Goal: Information Seeking & Learning: Learn about a topic

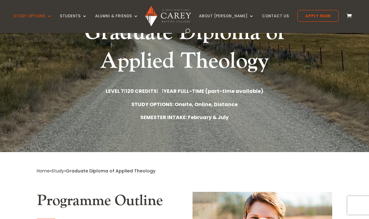
scroll to position [79, 0]
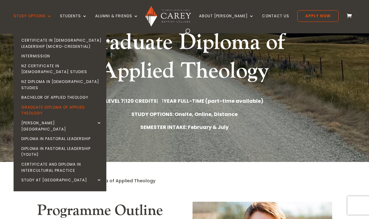
click at [35, 134] on link "Diploma in Pastoral Leadership" at bounding box center [61, 139] width 93 height 10
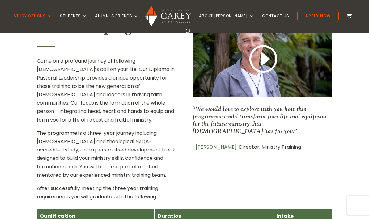
scroll to position [239, 0]
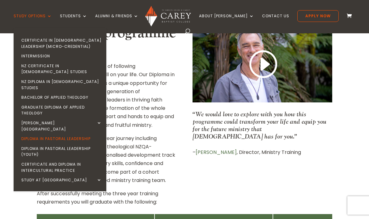
click at [41, 77] on link "NZ Diploma in [DEMOGRAPHIC_DATA] Studies" at bounding box center [61, 85] width 93 height 16
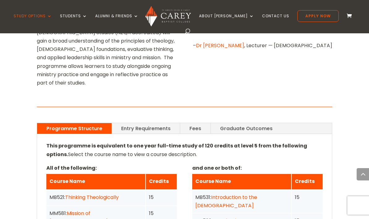
scroll to position [406, 0]
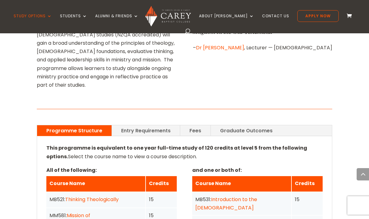
click at [140, 126] on link "Entry Requirements" at bounding box center [146, 131] width 68 height 11
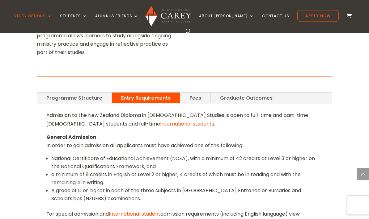
scroll to position [438, 0]
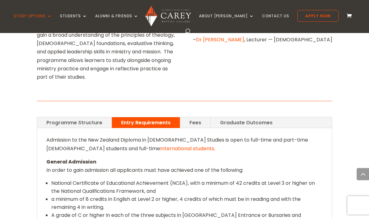
click at [194, 118] on link "Fees" at bounding box center [195, 123] width 30 height 11
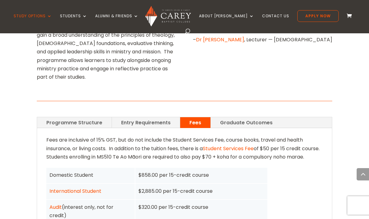
click at [231, 117] on link "Graduate Outcomes" at bounding box center [246, 122] width 71 height 11
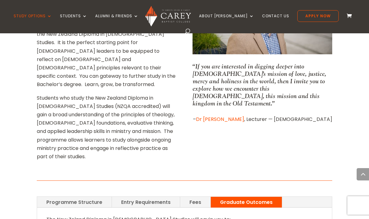
scroll to position [331, 0]
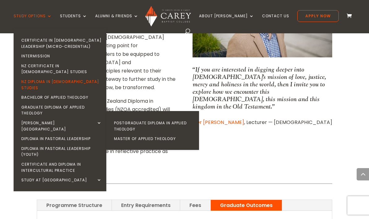
click at [50, 103] on link "Graduate Diploma of Applied Theology" at bounding box center [61, 111] width 93 height 16
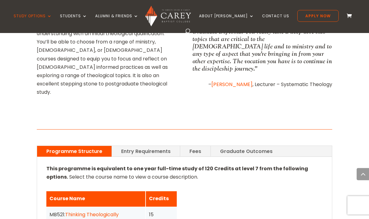
scroll to position [369, 0]
click at [240, 146] on link "Graduate Outcomes" at bounding box center [246, 151] width 71 height 11
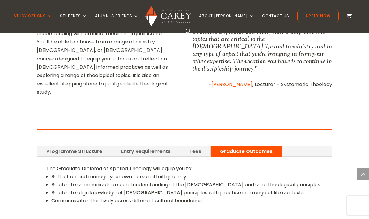
click at [190, 146] on link "Fees" at bounding box center [195, 151] width 30 height 11
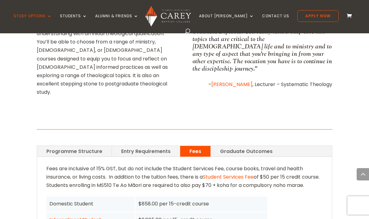
click at [137, 146] on link "Entry Requirements" at bounding box center [146, 151] width 68 height 11
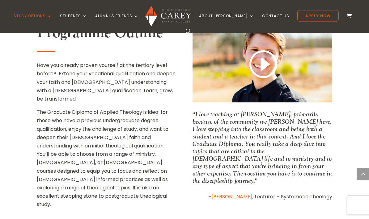
scroll to position [257, 0]
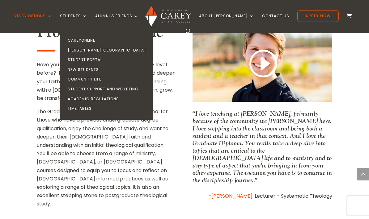
click at [128, 85] on link "Student Support and Wellbeing" at bounding box center [108, 89] width 93 height 10
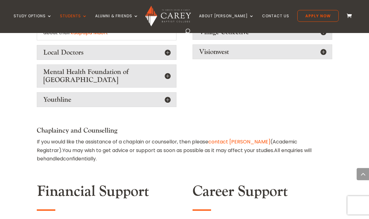
scroll to position [1012, 0]
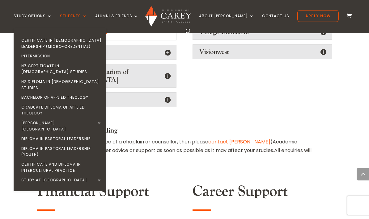
click at [37, 103] on link "Graduate Diploma of Applied Theology" at bounding box center [61, 111] width 93 height 16
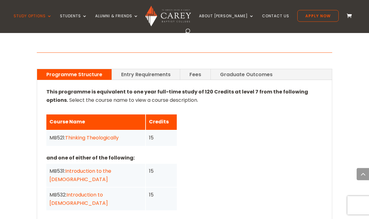
scroll to position [450, 0]
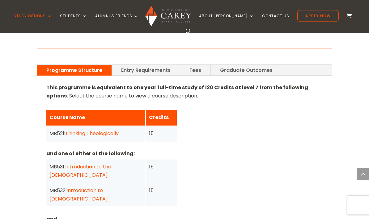
click at [82, 130] on link "Thinking Theologically" at bounding box center [91, 133] width 53 height 7
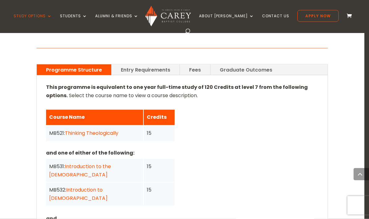
scroll to position [451, 0]
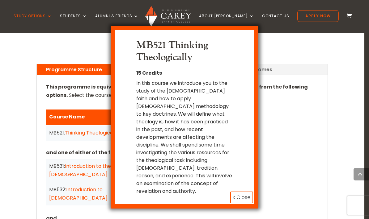
click at [245, 192] on button "x Close" at bounding box center [241, 198] width 23 height 12
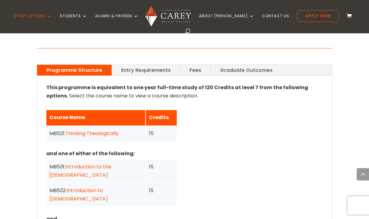
click at [79, 187] on link "Introduction to [DEMOGRAPHIC_DATA]" at bounding box center [78, 194] width 58 height 15
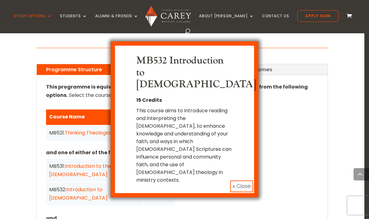
click at [246, 181] on button "x Close" at bounding box center [241, 187] width 23 height 12
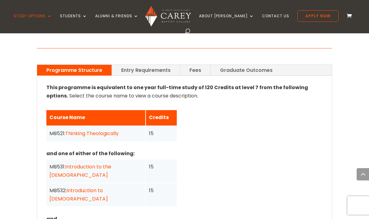
click at [75, 164] on link "Introduction to the [DEMOGRAPHIC_DATA]" at bounding box center [80, 171] width 62 height 15
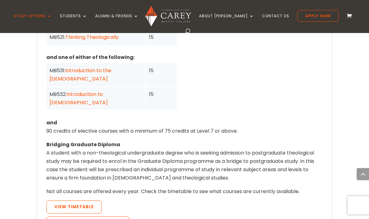
scroll to position [547, 0]
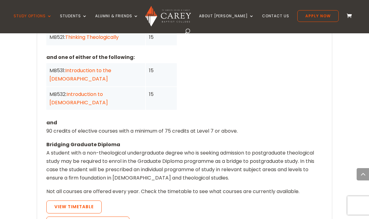
click at [49, 201] on link "View Timetable" at bounding box center [73, 207] width 55 height 13
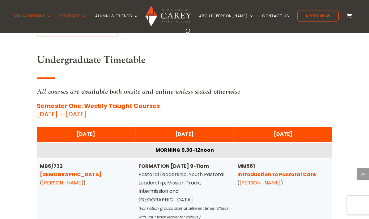
scroll to position [1474, 0]
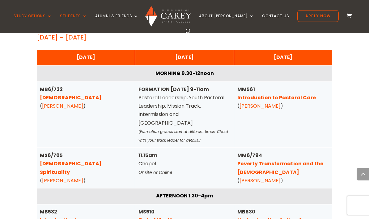
scroll to position [1551, 0]
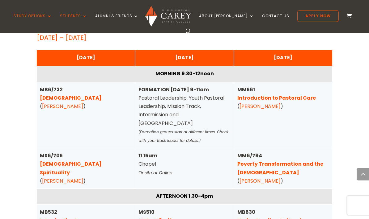
click at [44, 95] on link "Pentateuch" at bounding box center [71, 98] width 62 height 7
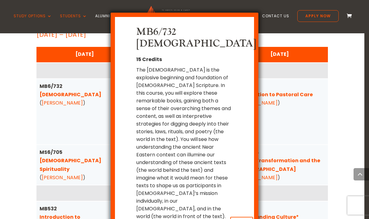
click at [246, 217] on button "x Close" at bounding box center [241, 223] width 23 height 12
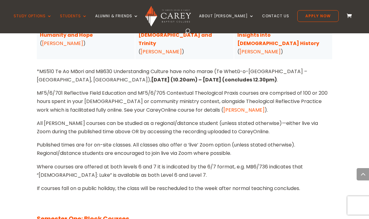
scroll to position [1783, 0]
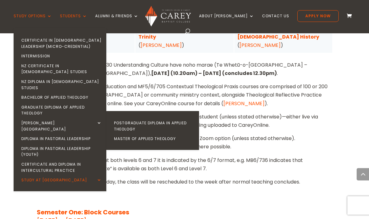
click at [180, 118] on link "Postgraduate Diploma in Applied Theology" at bounding box center [154, 126] width 93 height 16
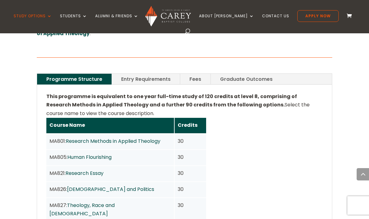
scroll to position [445, 0]
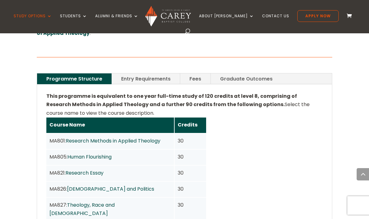
click at [157, 74] on link "Entry Requirements" at bounding box center [146, 79] width 68 height 11
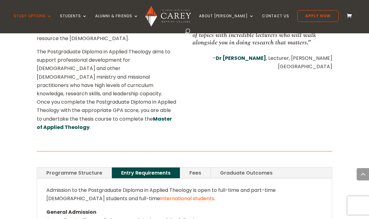
scroll to position [342, 0]
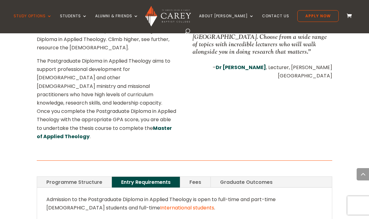
click at [238, 177] on link "Graduate Outcomes" at bounding box center [246, 182] width 71 height 11
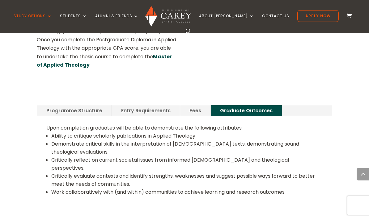
scroll to position [413, 0]
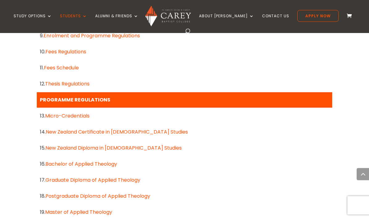
scroll to position [479, 0]
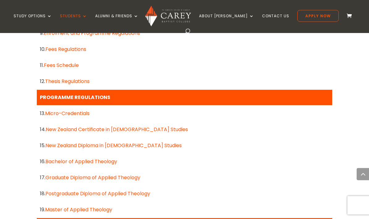
click at [50, 191] on link "Postgraduate Diploma of Applied Theology" at bounding box center [97, 194] width 105 height 7
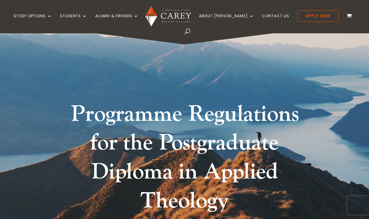
scroll to position [6, 0]
